Goal: Task Accomplishment & Management: Manage account settings

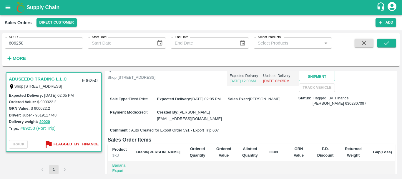
scroll to position [54, 0]
click at [195, 100] on span "13 Oct 2025, 02:05 PM" at bounding box center [205, 98] width 29 height 4
click at [238, 125] on div "Sale Type : Fixed Price Expected Delivery : 13 Oct 2025, 02:05 PM Sales Exec : …" at bounding box center [252, 108] width 288 height 34
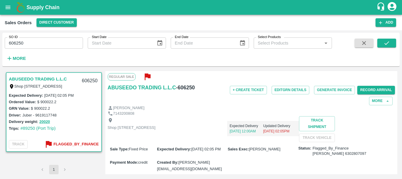
scroll to position [4, 0]
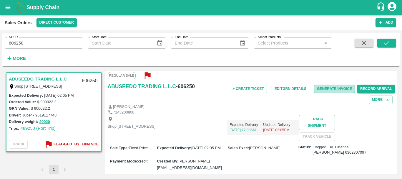
click at [330, 90] on button "Generate Invoice" at bounding box center [334, 89] width 41 height 9
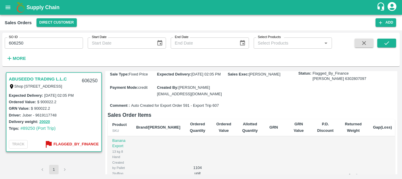
scroll to position [79, 0]
click at [192, 76] on span "13 Oct 2025, 02:05 PM" at bounding box center [205, 73] width 29 height 4
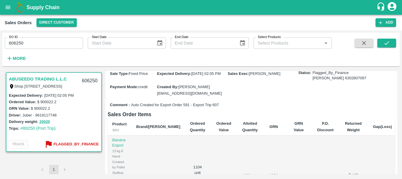
click at [192, 76] on span "13 Oct 2025, 02:05 PM" at bounding box center [205, 73] width 29 height 4
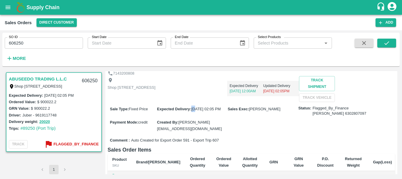
scroll to position [51, 0]
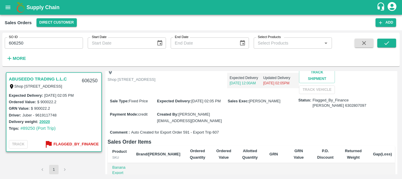
click at [226, 94] on div "Shop No.43, ,Wholesale Building No. 2 Central Fruit and Vegetable Market, PO BO…" at bounding box center [252, 81] width 288 height 26
click at [194, 104] on div "Expected Delivery : 13 Oct 2025, 02:05 PM" at bounding box center [192, 100] width 71 height 6
click at [196, 103] on span "13 Oct 2025, 02:05 PM" at bounding box center [205, 101] width 29 height 4
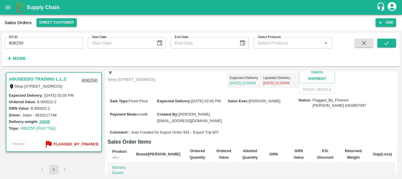
click at [192, 103] on span "13 Oct 2025, 02:05 PM" at bounding box center [205, 101] width 29 height 4
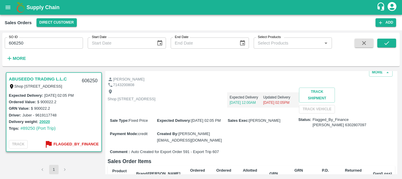
scroll to position [39, 0]
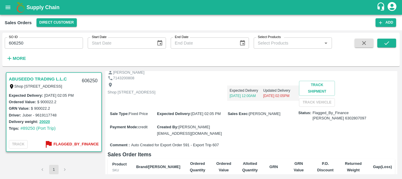
click at [193, 116] on span "13 Oct 2025, 02:05 PM" at bounding box center [205, 113] width 29 height 4
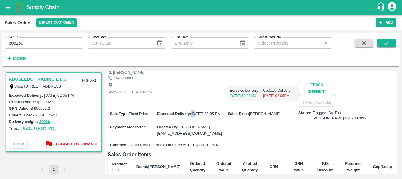
click at [193, 116] on span "13 Oct 2025, 02:05 PM" at bounding box center [205, 113] width 29 height 4
click at [159, 116] on label "Expected Delivery :" at bounding box center [174, 113] width 34 height 4
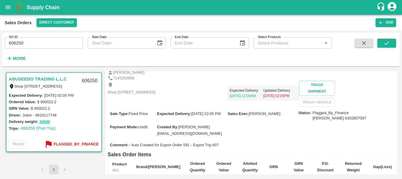
click at [256, 106] on div "Shop No.43, ,Wholesale Building No. 2 Central Fruit and Vegetable Market, PO BO…" at bounding box center [252, 94] width 288 height 26
click at [158, 116] on label "Expected Delivery :" at bounding box center [174, 113] width 34 height 4
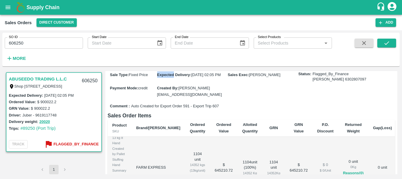
scroll to position [16, 0]
click at [246, 111] on div "Comment : Auto Created for Export Order 591 - Export Trip 607" at bounding box center [252, 106] width 288 height 10
click at [157, 77] on label "Expected Delivery :" at bounding box center [174, 74] width 34 height 4
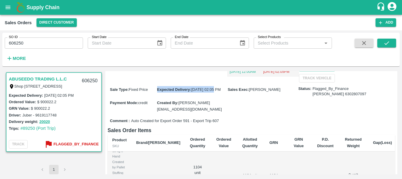
scroll to position [62, 0]
click at [183, 82] on div "Shop No.43, ,Wholesale Building No. 2 Central Fruit and Vegetable Market, PO BO…" at bounding box center [252, 70] width 288 height 26
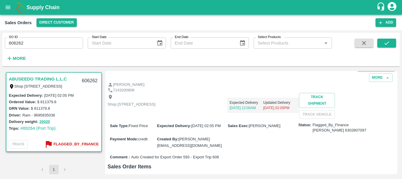
scroll to position [26, 0]
click at [272, 119] on div "Shop No.43, ,Wholesale Building No. 2 Central Fruit and Vegetable Market, PO BO…" at bounding box center [252, 106] width 288 height 26
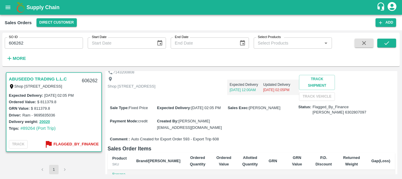
scroll to position [0, 0]
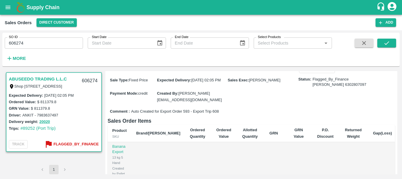
scroll to position [71, 0]
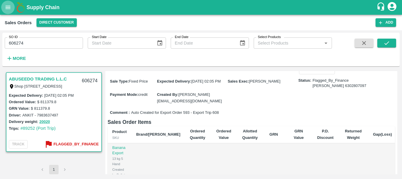
click at [7, 8] on icon "open drawer" at bounding box center [8, 7] width 6 height 6
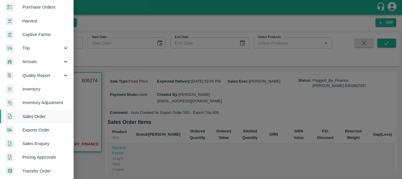
scroll to position [30, 0]
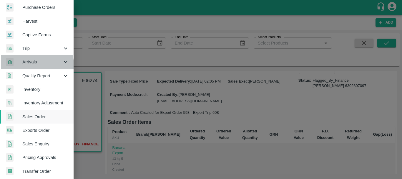
click at [35, 65] on span "Arrivals" at bounding box center [42, 62] width 40 height 6
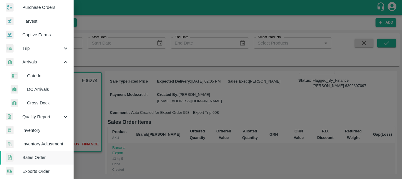
click at [39, 91] on span "DC Arrivals" at bounding box center [48, 89] width 42 height 6
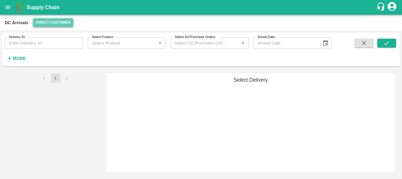
click at [54, 22] on button "Direct Customer" at bounding box center [53, 22] width 40 height 9
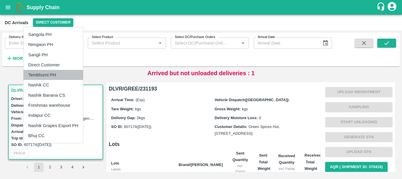
click at [48, 74] on li "Tembhurni PH" at bounding box center [53, 75] width 59 height 10
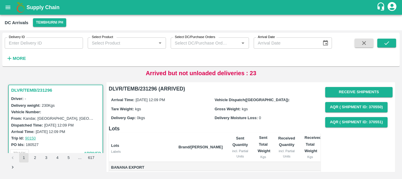
click at [217, 143] on th "Brand/[PERSON_NAME]" at bounding box center [201, 147] width 54 height 29
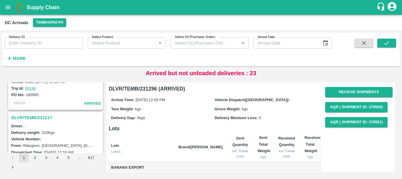
scroll to position [209, 0]
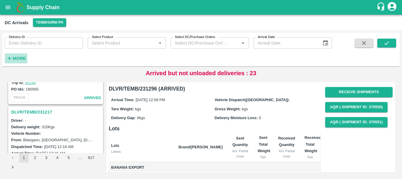
click at [22, 55] on h6 "More" at bounding box center [19, 58] width 13 height 8
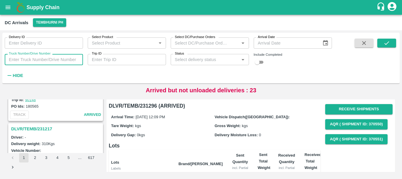
click at [54, 57] on input "Truck Number/Drive Number" at bounding box center [44, 59] width 78 height 11
type input "3780"
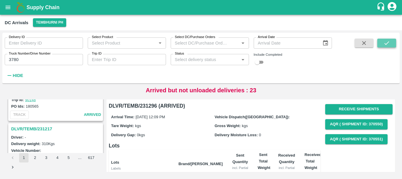
click at [380, 40] on button "submit" at bounding box center [387, 43] width 19 height 9
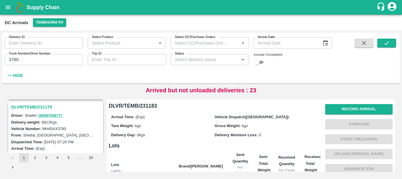
scroll to position [73, 0]
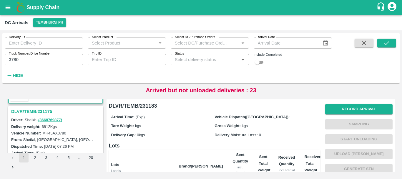
click at [43, 113] on h3 "DLVR/TEMB/231175" at bounding box center [56, 111] width 91 height 8
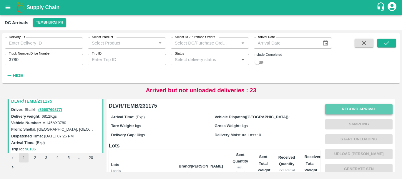
click at [354, 109] on button "Record Arrival" at bounding box center [358, 109] width 67 height 10
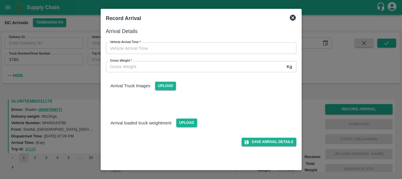
type input "DD/MM/YYYY hh:mm aa"
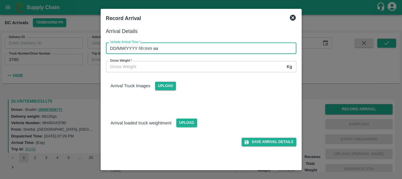
click at [234, 45] on input "DD/MM/YYYY hh:mm aa" at bounding box center [199, 47] width 186 height 11
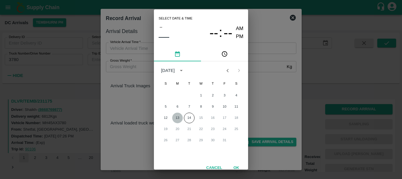
click at [177, 119] on button "13" at bounding box center [177, 118] width 11 height 11
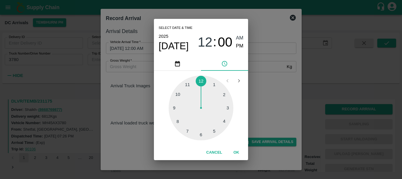
click at [188, 127] on div at bounding box center [201, 107] width 65 height 65
click at [241, 45] on span "PM" at bounding box center [240, 46] width 8 height 8
type input "13/10/2025 07:00 PM"
click at [272, 106] on div "Select date & time 2025 Oct 13 07 : 00 AM PM 05 10 15 20 25 30 35 40 45 50 55 0…" at bounding box center [201, 89] width 402 height 179
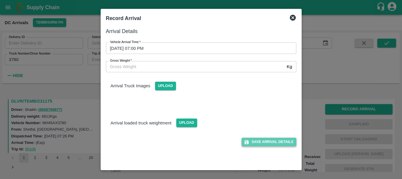
click at [270, 139] on button "Save Arrival Details" at bounding box center [269, 142] width 54 height 9
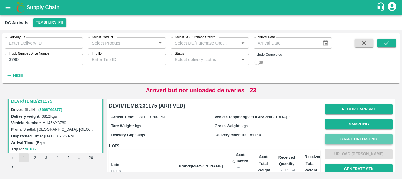
click at [345, 136] on button "Start Unloading" at bounding box center [358, 139] width 67 height 10
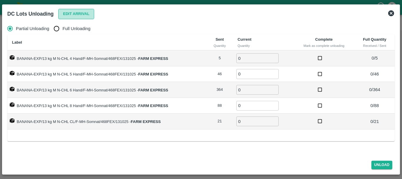
click at [66, 15] on button "Edit Arrival" at bounding box center [76, 14] width 36 height 10
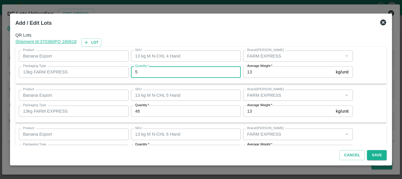
click at [150, 73] on input "5" at bounding box center [186, 71] width 110 height 11
type input "5"
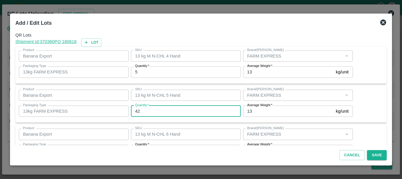
type input "42"
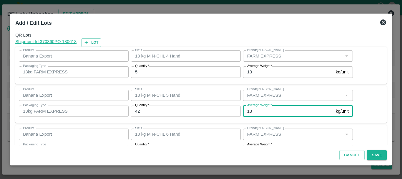
scroll to position [11, 0]
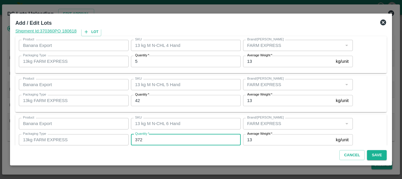
type input "372"
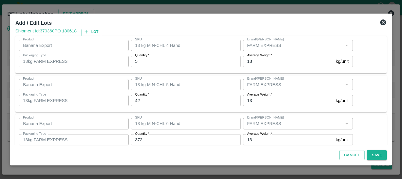
scroll to position [100, 0]
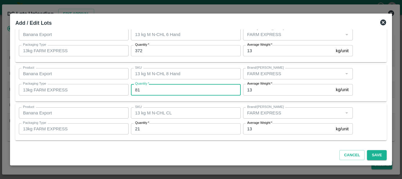
type input "81"
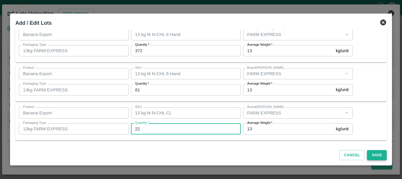
type input "22"
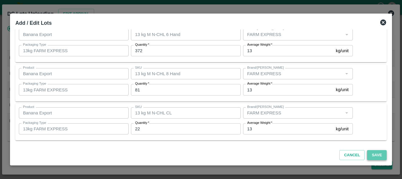
click at [376, 156] on button "Save" at bounding box center [376, 155] width 19 height 10
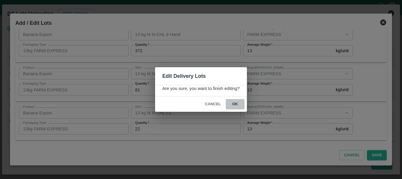
click at [236, 101] on button "ok" at bounding box center [235, 104] width 19 height 10
click at [235, 104] on icon at bounding box center [235, 104] width 10 height 10
click at [235, 104] on icon at bounding box center [235, 104] width 9 height 9
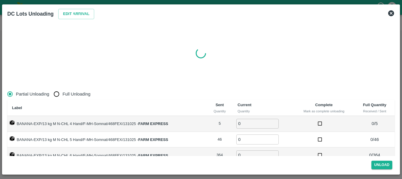
click at [235, 104] on table "Label Sent Quantity Current Quantity Complete Mark as complete unloading Full Q…" at bounding box center [201, 147] width 388 height 95
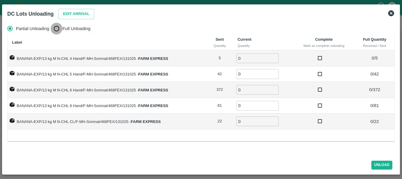
click at [59, 29] on input "Full Unloading" at bounding box center [57, 29] width 12 height 12
radio input "true"
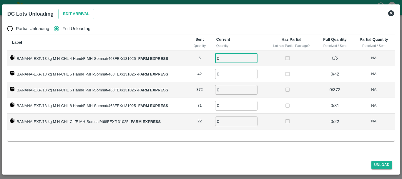
click at [228, 59] on input "0" at bounding box center [236, 58] width 42 height 10
type input "05"
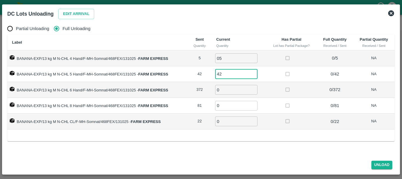
type input "42"
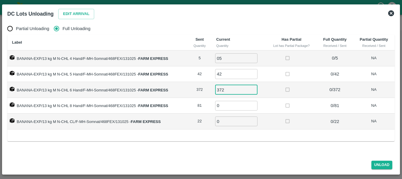
type input "372"
type input "81"
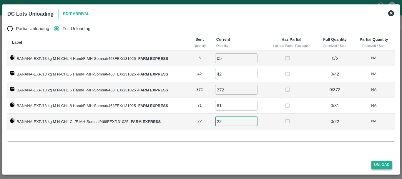
type input "22"
click at [376, 165] on button "Unload" at bounding box center [382, 165] width 21 height 9
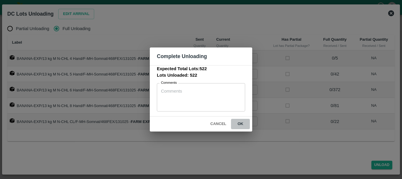
click at [244, 125] on button "ok" at bounding box center [240, 124] width 19 height 10
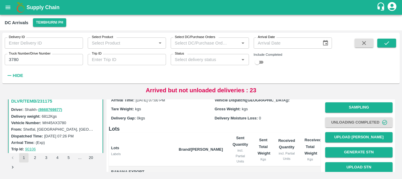
scroll to position [0, 0]
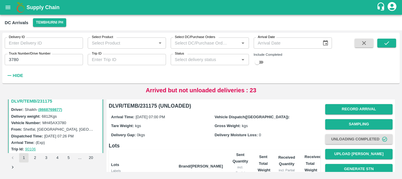
click at [45, 54] on label "Truck Number/Drive Number" at bounding box center [30, 53] width 42 height 5
click at [45, 54] on input "3780" at bounding box center [44, 59] width 78 height 11
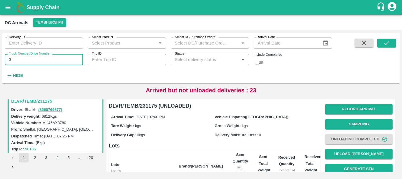
type input "3"
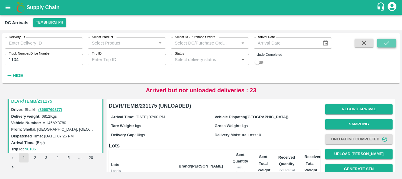
click at [389, 40] on icon "submit" at bounding box center [387, 43] width 6 height 6
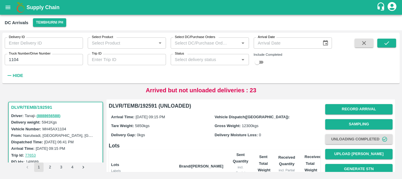
click at [34, 60] on input "1104" at bounding box center [44, 59] width 78 height 11
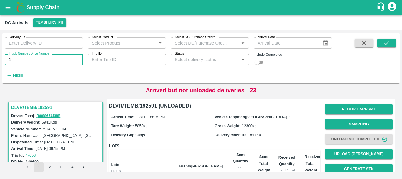
type input "1"
click at [24, 58] on input "Truck Number/Drive Number" at bounding box center [44, 59] width 78 height 11
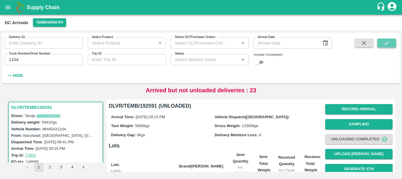
click at [391, 44] on button "submit" at bounding box center [387, 43] width 19 height 9
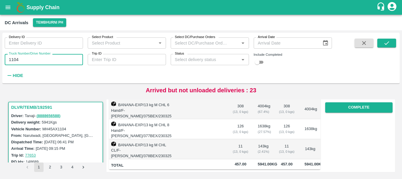
click at [31, 59] on input "1104" at bounding box center [44, 59] width 78 height 11
type input "1"
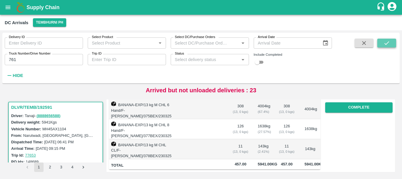
click at [391, 42] on button "submit" at bounding box center [387, 43] width 19 height 9
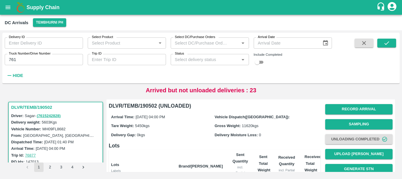
click at [26, 59] on input "761" at bounding box center [44, 59] width 78 height 11
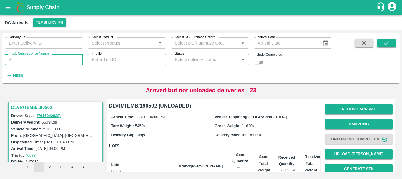
type input "7"
type input "1104"
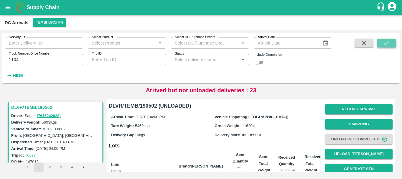
click at [386, 41] on icon "submit" at bounding box center [387, 43] width 6 height 6
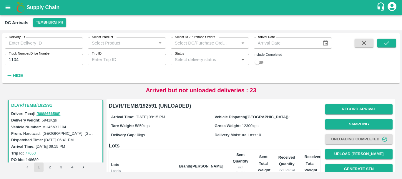
scroll to position [2, 0]
click at [259, 63] on input "checkbox" at bounding box center [257, 62] width 21 height 7
checkbox input "true"
click at [240, 59] on icon "Open" at bounding box center [243, 59] width 6 height 6
click at [383, 44] on button "submit" at bounding box center [387, 43] width 19 height 9
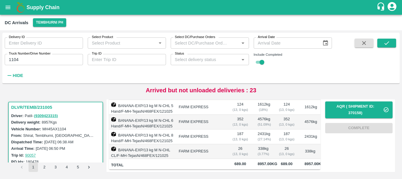
scroll to position [119, 0]
click at [259, 129] on td "2431 kg ( 27.14 %)" at bounding box center [263, 136] width 21 height 15
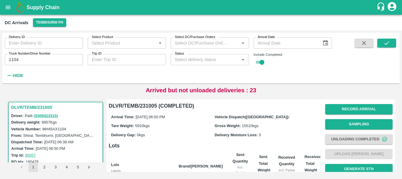
click at [137, 126] on span "5910 kgs" at bounding box center [142, 125] width 14 height 4
click at [154, 124] on div "Tare Weight: 5910 kgs" at bounding box center [163, 125] width 104 height 6
click at [246, 125] on span "15510 kgs" at bounding box center [250, 125] width 16 height 4
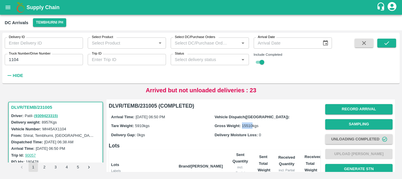
click at [246, 125] on span "15510 kgs" at bounding box center [250, 125] width 16 height 4
click at [264, 125] on div "Gross Weight: 15510 kgs" at bounding box center [267, 125] width 104 height 6
click at [249, 126] on span "15510 kgs" at bounding box center [250, 125] width 16 height 4
click at [217, 126] on label "Gross Weight:" at bounding box center [228, 125] width 26 height 4
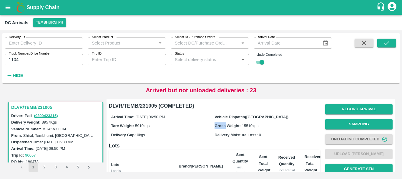
click at [217, 126] on label "Gross Weight:" at bounding box center [228, 125] width 26 height 4
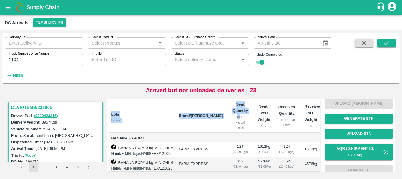
click at [217, 126] on th "Brand/[PERSON_NAME]" at bounding box center [201, 115] width 54 height 33
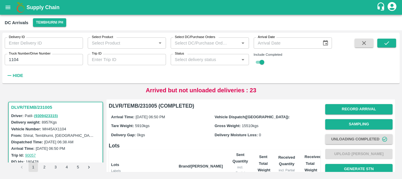
drag, startPoint x: 179, startPoint y: 139, endPoint x: 192, endPoint y: 134, distance: 14.4
click at [192, 134] on div "Arrival Time: 12 Oct 2025, 06:50 PM Vehicle Dispatch(DC): Tare Weight: 5910 kgs…" at bounding box center [215, 126] width 212 height 32
drag, startPoint x: 220, startPoint y: 136, endPoint x: 178, endPoint y: 73, distance: 75.1
click at [178, 73] on div "Delivery ID Delivery ID Select Product Select Product   * Select DC/Purchase Or…" at bounding box center [166, 57] width 332 height 48
click at [112, 124] on label "Tare Weight:" at bounding box center [122, 125] width 23 height 4
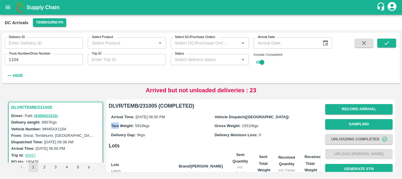
click at [112, 124] on label "Tare Weight:" at bounding box center [122, 125] width 23 height 4
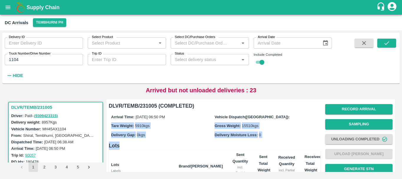
scroll to position [50, 0]
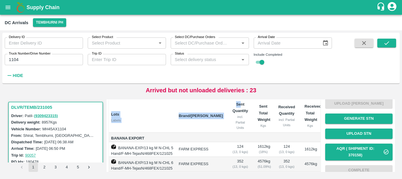
click at [112, 124] on th "Lots Labels" at bounding box center [141, 115] width 65 height 33
click at [174, 127] on th "Lots Labels" at bounding box center [141, 115] width 65 height 33
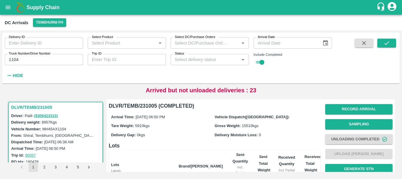
click at [37, 67] on div "Delivery ID Delivery ID Select Product Select Product   * Select DC/Purchase Or…" at bounding box center [166, 57] width 332 height 48
click at [33, 57] on input "1104" at bounding box center [44, 59] width 78 height 11
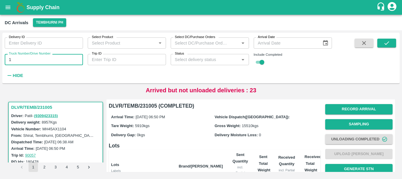
type input "1"
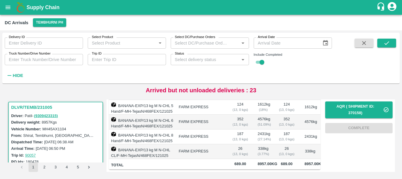
click at [254, 144] on td "338 kg ( 3.77 %)" at bounding box center [263, 151] width 21 height 15
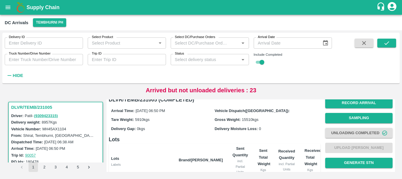
scroll to position [0, 0]
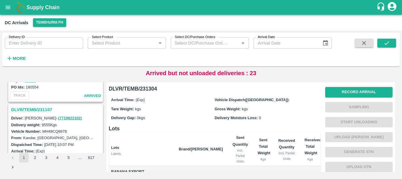
scroll to position [1856, 0]
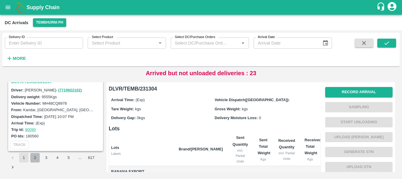
click at [34, 159] on button "2" at bounding box center [34, 157] width 9 height 9
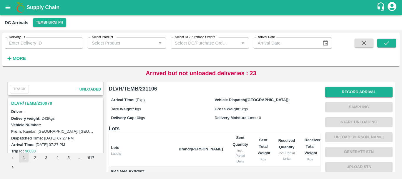
scroll to position [603, 0]
